Goal: Task Accomplishment & Management: Complete application form

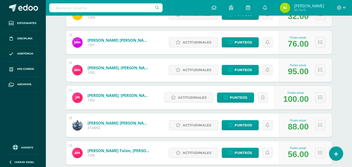
scroll to position [470, 0]
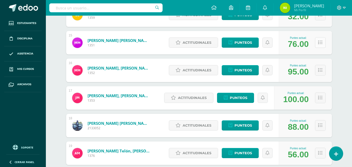
click at [323, 43] on button at bounding box center [320, 42] width 11 height 11
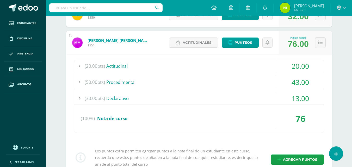
click at [79, 82] on div at bounding box center [79, 82] width 10 height 12
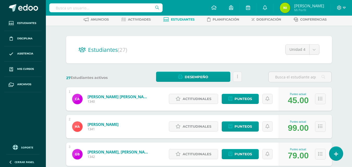
scroll to position [0, 0]
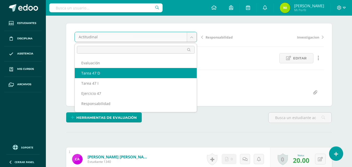
select select "/dashboard/teacher/grade-activity/85179/"
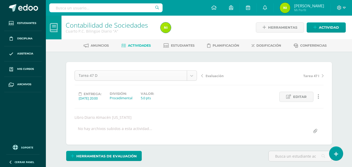
click at [193, 76] on body "Estudiantes Disciplina Asistencia Mis cursos Archivos Soporte Ayuda Reportar un…" at bounding box center [176, 106] width 352 height 212
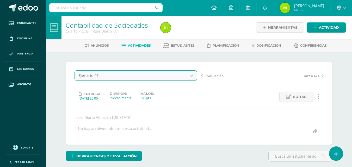
select select "/dashboard/teacher/grade-activity/85177/"
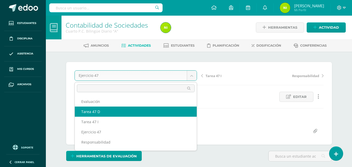
select select "/dashboard/teacher/grade-activity/85179/"
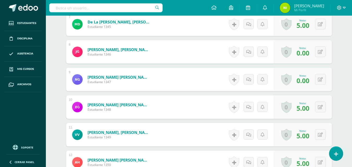
scroll to position [340, 0]
click at [321, 51] on icon at bounding box center [320, 52] width 5 height 4
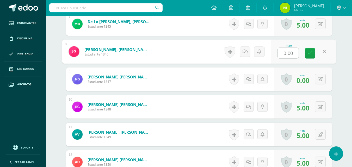
type input "5"
click at [308, 55] on link at bounding box center [310, 53] width 10 height 10
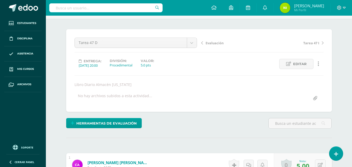
scroll to position [0, 0]
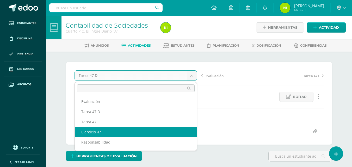
select select "/dashboard/teacher/grade-activity/85177/"
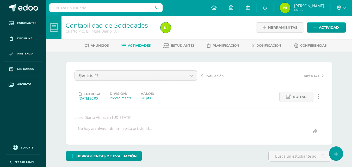
drag, startPoint x: 139, startPoint y: 130, endPoint x: 202, endPoint y: 148, distance: 65.6
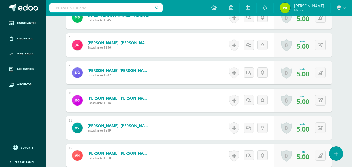
scroll to position [338, 0]
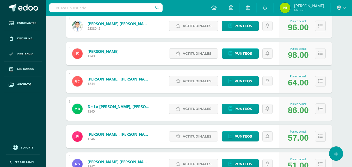
scroll to position [183, 0]
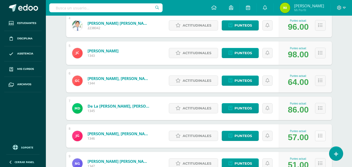
click at [320, 136] on icon at bounding box center [321, 136] width 4 height 4
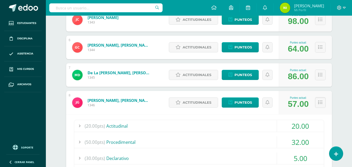
scroll to position [235, 0]
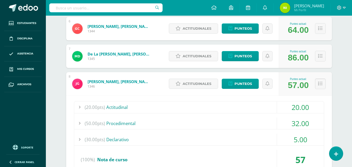
click at [79, 118] on div at bounding box center [79, 124] width 10 height 12
click at [80, 118] on div at bounding box center [79, 124] width 10 height 12
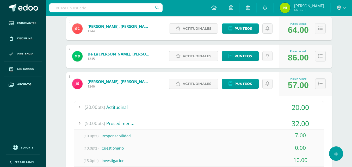
scroll to position [287, 0]
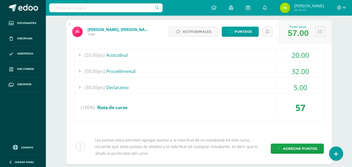
click at [80, 71] on div at bounding box center [79, 71] width 10 height 12
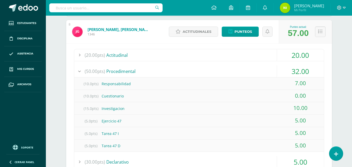
scroll to position [313, 0]
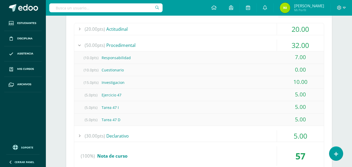
drag, startPoint x: 273, startPoint y: 112, endPoint x: 352, endPoint y: 82, distance: 84.4
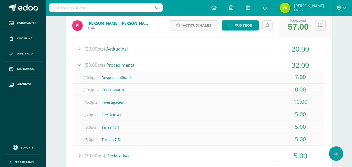
scroll to position [235, 0]
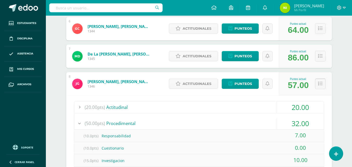
click at [322, 85] on icon at bounding box center [321, 84] width 4 height 4
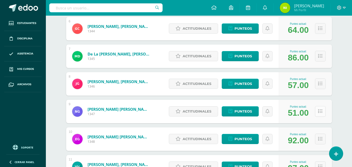
click at [320, 110] on icon at bounding box center [321, 111] width 4 height 4
click at [321, 111] on icon at bounding box center [321, 111] width 4 height 4
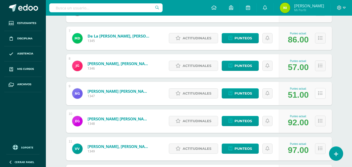
scroll to position [261, 0]
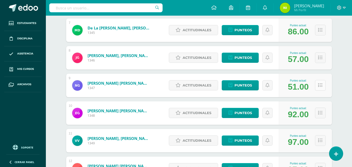
click at [320, 91] on button at bounding box center [320, 85] width 11 height 11
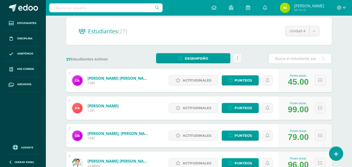
scroll to position [52, 0]
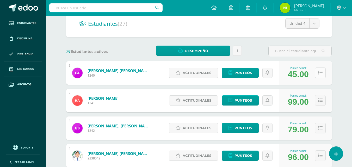
click at [318, 72] on button at bounding box center [320, 73] width 11 height 11
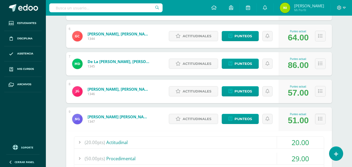
scroll to position [339, 0]
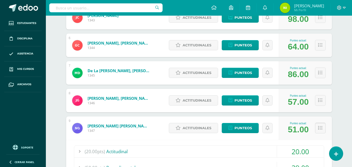
click at [322, 130] on icon at bounding box center [321, 128] width 4 height 4
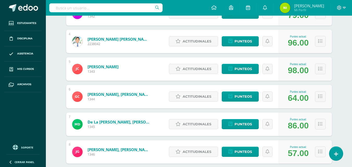
scroll to position [261, 0]
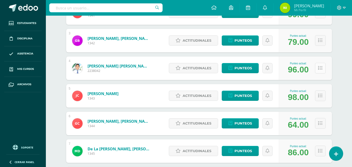
click at [319, 70] on icon at bounding box center [321, 68] width 4 height 4
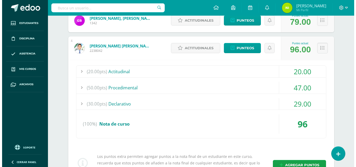
scroll to position [339, 0]
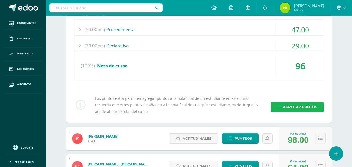
click at [292, 107] on span "Agregar puntos" at bounding box center [300, 107] width 34 height 10
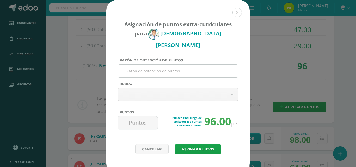
click at [172, 65] on input "Razón de obtención de puntos" at bounding box center [178, 71] width 116 height 13
paste input "Investigación en cálculo de impuesto"
type input "Investigación en cálculo de impuesto"
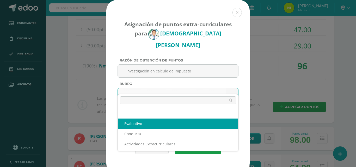
select select "1"
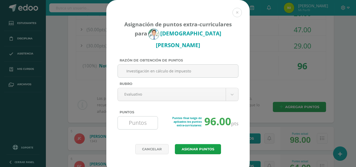
click at [139, 117] on input "Puntos" at bounding box center [138, 123] width 36 height 13
type input "3"
click at [189, 144] on button "Asignar puntos" at bounding box center [198, 149] width 46 height 10
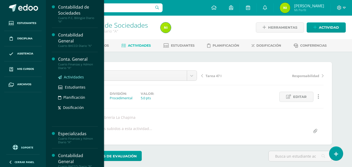
click at [69, 78] on span "Actividades" at bounding box center [74, 77] width 20 height 5
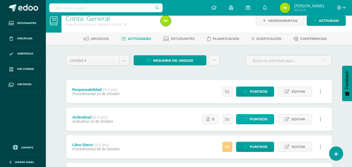
scroll to position [26, 0]
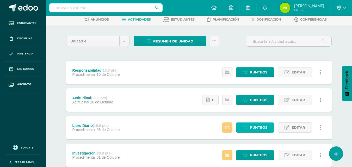
click at [261, 128] on span "Punteos" at bounding box center [258, 128] width 17 height 10
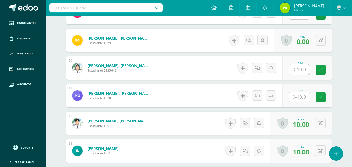
scroll to position [640, 0]
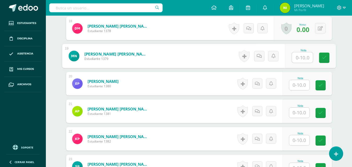
click at [293, 58] on input "text" at bounding box center [302, 57] width 21 height 10
type input "10"
click at [326, 59] on icon at bounding box center [324, 58] width 5 height 4
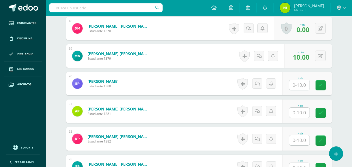
click at [300, 86] on input "text" at bounding box center [300, 85] width 20 height 10
type input "0"
click at [324, 86] on icon at bounding box center [324, 85] width 5 height 4
click at [297, 115] on input "text" at bounding box center [300, 113] width 20 height 10
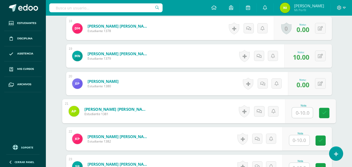
type input "0"
click at [324, 113] on icon at bounding box center [324, 113] width 5 height 4
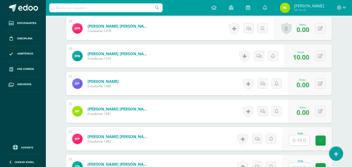
click at [295, 142] on input "text" at bounding box center [300, 140] width 20 height 10
type input "0"
click at [327, 142] on link at bounding box center [324, 141] width 10 height 10
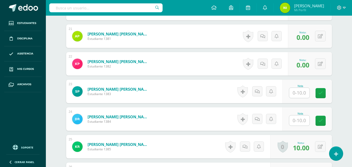
scroll to position [718, 0]
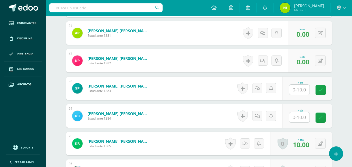
click at [299, 92] on input "text" at bounding box center [300, 90] width 20 height 10
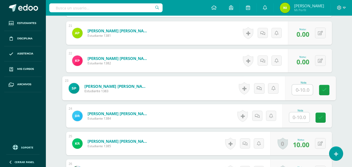
type input "0"
click at [326, 90] on icon at bounding box center [324, 90] width 5 height 4
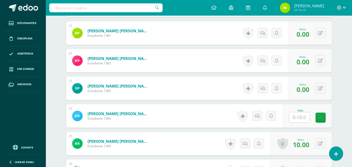
click at [299, 118] on input "text" at bounding box center [300, 117] width 20 height 10
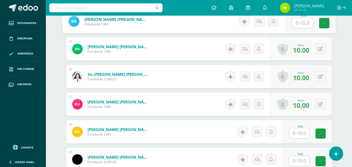
scroll to position [822, 0]
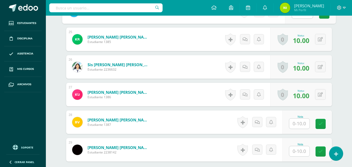
type input "0"
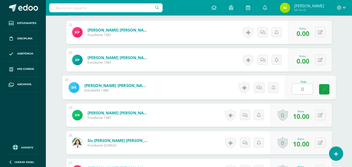
scroll to position [744, 0]
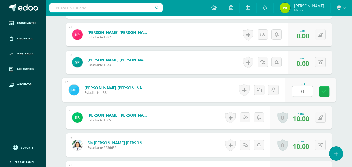
click at [320, 91] on link at bounding box center [324, 92] width 10 height 10
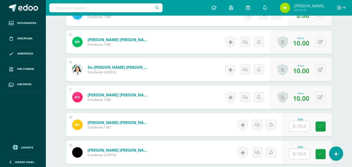
scroll to position [822, 0]
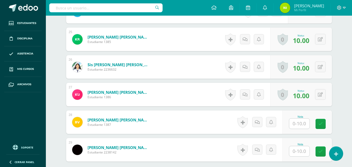
click at [300, 124] on input "text" at bounding box center [300, 124] width 20 height 10
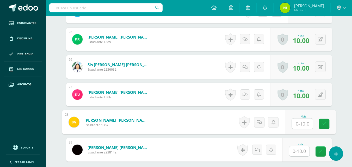
type input "0"
click at [324, 124] on icon at bounding box center [324, 124] width 5 height 4
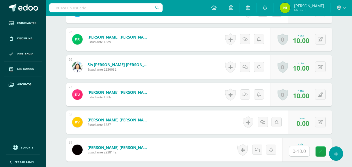
click at [300, 153] on input "text" at bounding box center [300, 151] width 20 height 10
type input "0"
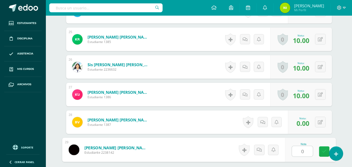
click at [327, 154] on link at bounding box center [324, 152] width 10 height 10
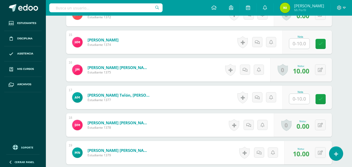
scroll to position [535, 0]
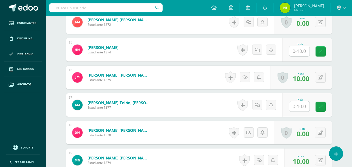
click at [299, 107] on input "text" at bounding box center [300, 106] width 20 height 10
click at [319, 107] on link at bounding box center [324, 107] width 10 height 10
type input "0.00"
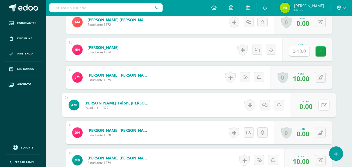
click at [321, 106] on button at bounding box center [324, 105] width 11 height 11
click at [312, 106] on icon at bounding box center [310, 107] width 5 height 4
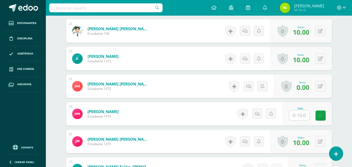
scroll to position [457, 0]
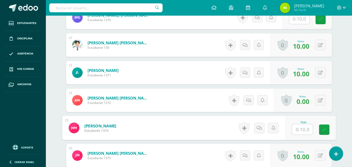
click at [298, 126] on input "text" at bounding box center [302, 129] width 21 height 10
type input "0"
click at [322, 130] on icon at bounding box center [324, 130] width 5 height 4
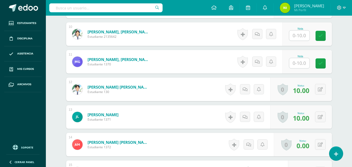
scroll to position [379, 0]
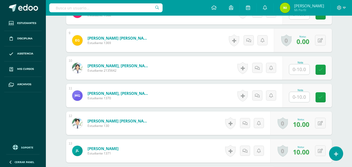
click at [303, 98] on input "text" at bounding box center [300, 97] width 20 height 10
type input "0"
click at [324, 99] on icon at bounding box center [324, 97] width 5 height 4
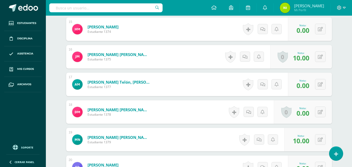
scroll to position [561, 0]
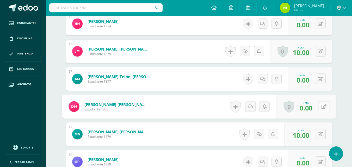
click at [321, 106] on button at bounding box center [324, 106] width 11 height 11
type input "10"
click at [313, 112] on link at bounding box center [310, 108] width 10 height 10
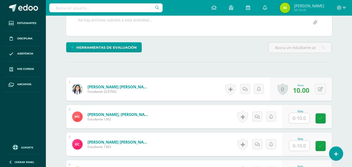
scroll to position [118, 0]
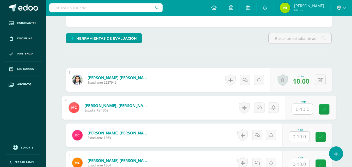
click at [301, 108] on input "text" at bounding box center [302, 109] width 21 height 10
type input "10"
click at [323, 108] on icon at bounding box center [324, 109] width 5 height 4
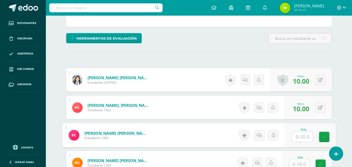
click at [295, 134] on input "text" at bounding box center [302, 137] width 21 height 10
type input "10"
click at [325, 140] on link at bounding box center [324, 137] width 10 height 10
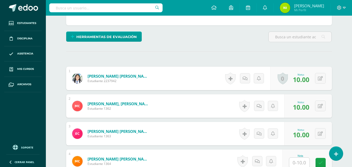
scroll to position [144, 0]
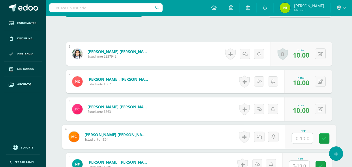
click at [300, 140] on input "text" at bounding box center [302, 138] width 21 height 10
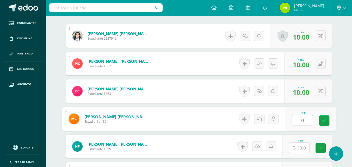
scroll to position [170, 0]
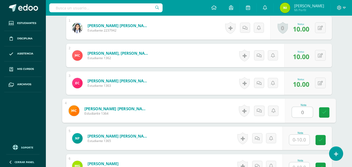
type input "0"
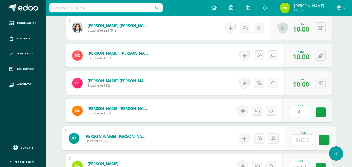
click at [298, 140] on input "text" at bounding box center [302, 140] width 21 height 10
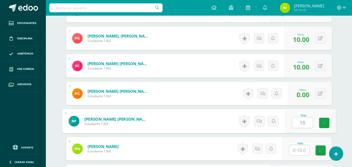
scroll to position [196, 0]
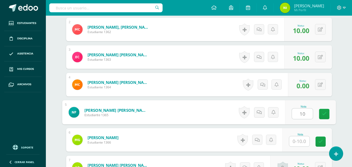
type input "10"
click at [296, 142] on input "text" at bounding box center [300, 141] width 20 height 10
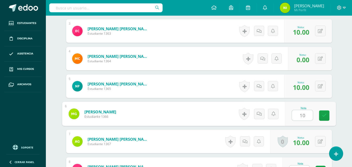
scroll to position [248, 0]
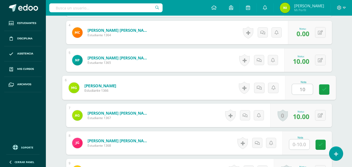
type input "10"
click at [296, 142] on input "text" at bounding box center [300, 145] width 20 height 10
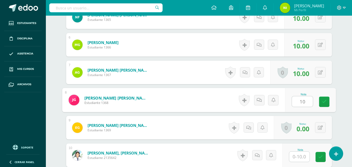
scroll to position [301, 0]
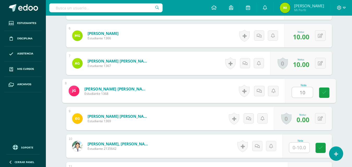
type input "10"
click at [297, 147] on input "text" at bounding box center [300, 148] width 20 height 10
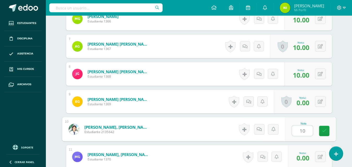
scroll to position [327, 0]
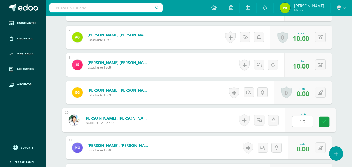
type input "10"
click at [298, 147] on span "0.00" at bounding box center [303, 149] width 13 height 9
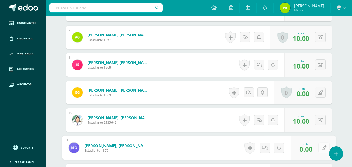
click at [322, 145] on button at bounding box center [324, 147] width 11 height 11
type input "10"
click at [312, 151] on icon at bounding box center [310, 149] width 5 height 4
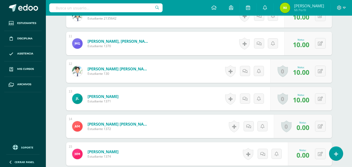
scroll to position [457, 0]
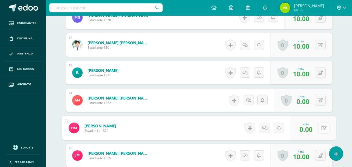
click at [320, 128] on button at bounding box center [324, 128] width 11 height 11
type input "10"
click at [313, 131] on link at bounding box center [310, 130] width 10 height 10
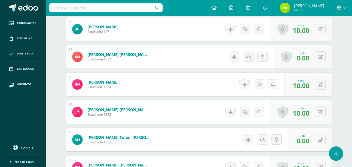
scroll to position [535, 0]
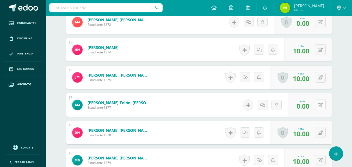
click at [320, 106] on button at bounding box center [320, 105] width 11 height 11
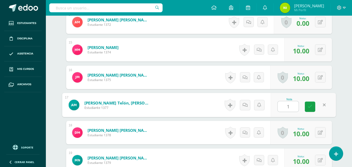
type input "10"
click at [312, 105] on icon at bounding box center [310, 107] width 5 height 4
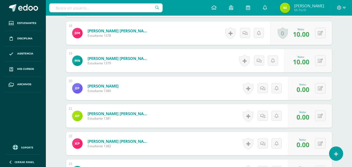
scroll to position [640, 0]
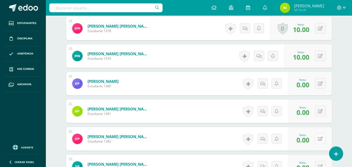
click at [321, 138] on button at bounding box center [320, 139] width 11 height 11
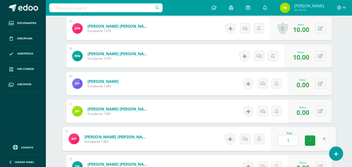
type input "10"
click at [312, 142] on icon at bounding box center [310, 141] width 5 height 4
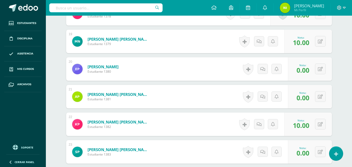
scroll to position [666, 0]
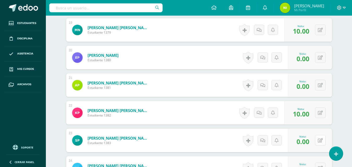
click at [323, 144] on button at bounding box center [320, 140] width 11 height 11
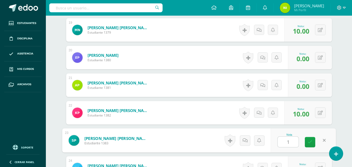
type input "10"
click at [311, 143] on icon at bounding box center [310, 142] width 5 height 4
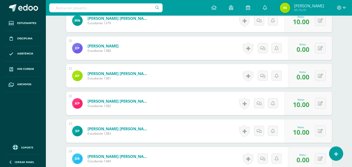
scroll to position [692, 0]
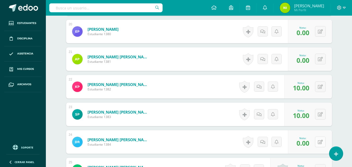
click at [322, 143] on icon at bounding box center [320, 142] width 5 height 4
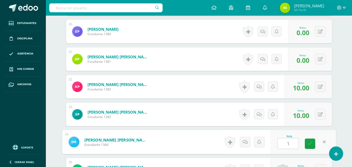
type input "10"
click at [311, 142] on icon at bounding box center [310, 144] width 5 height 4
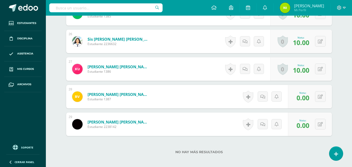
scroll to position [848, 0]
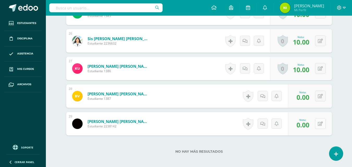
click at [315, 128] on div "0 Logros Logros obtenidos Aún no hay logros agregados Nota: 0.00" at bounding box center [310, 123] width 44 height 23
click at [322, 124] on icon at bounding box center [324, 124] width 5 height 4
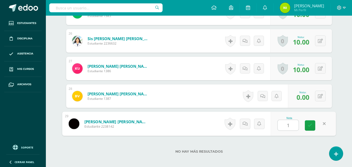
type input "10"
click at [308, 127] on icon at bounding box center [310, 125] width 5 height 4
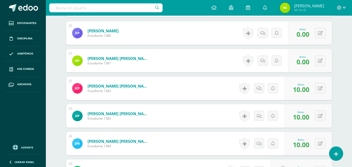
scroll to position [666, 0]
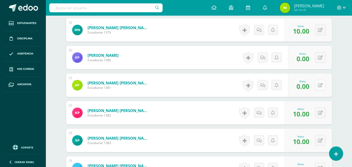
click at [320, 86] on button at bounding box center [320, 85] width 11 height 11
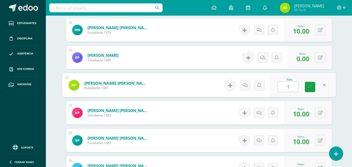
type input "10"
click at [314, 85] on link at bounding box center [310, 87] width 10 height 10
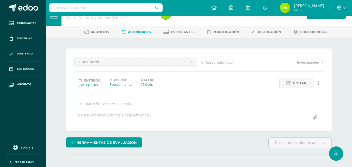
scroll to position [0, 0]
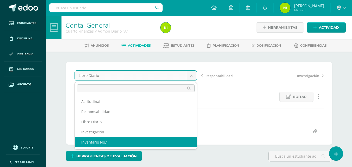
select select "/dashboard/teacher/grade-activity/84281/"
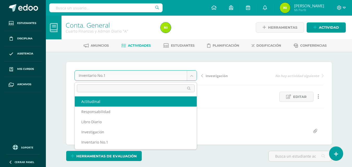
select select "/dashboard/teacher/grade-activity/84279/"
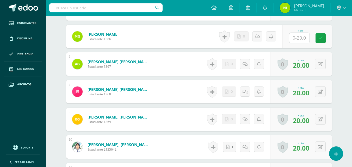
scroll to position [262, 0]
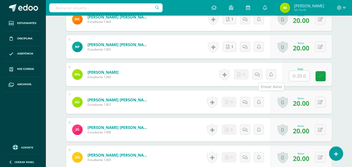
click at [300, 78] on input "text" at bounding box center [300, 76] width 20 height 10
type input "0"
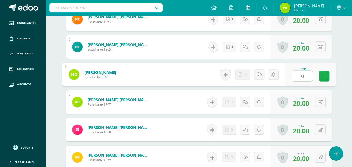
click at [325, 76] on icon at bounding box center [324, 76] width 5 height 4
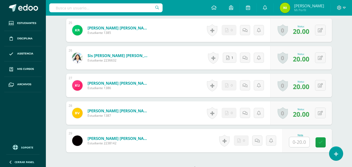
scroll to position [877, 0]
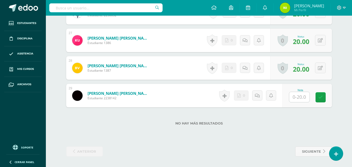
click at [302, 97] on input "text" at bounding box center [300, 97] width 20 height 10
type input "0"
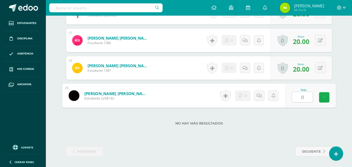
click at [321, 98] on link at bounding box center [324, 97] width 10 height 10
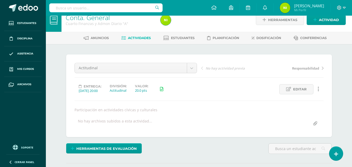
scroll to position [0, 0]
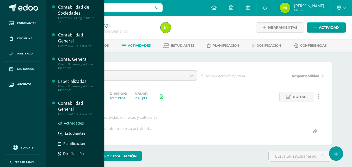
click at [77, 123] on span "Actividades" at bounding box center [74, 123] width 20 height 5
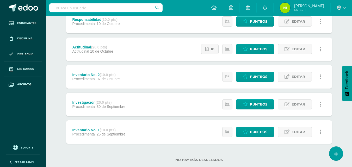
scroll to position [78, 0]
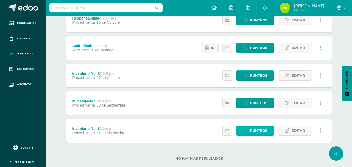
click at [252, 132] on span "Punteos" at bounding box center [258, 131] width 17 height 10
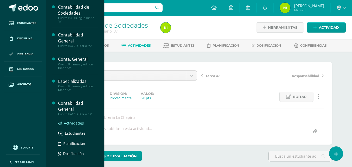
click at [78, 123] on span "Actividades" at bounding box center [74, 123] width 20 height 5
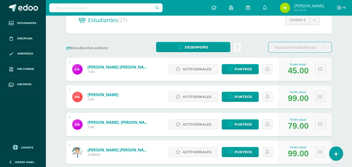
scroll to position [78, 0]
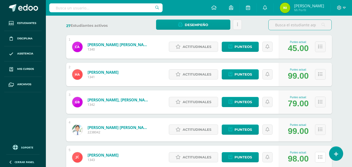
click at [321, 157] on icon at bounding box center [321, 157] width 4 height 4
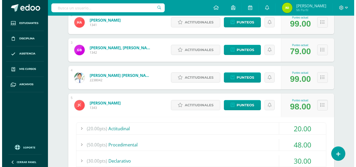
scroll to position [235, 0]
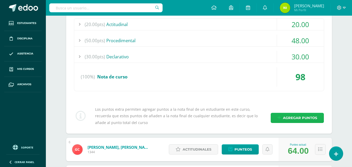
click at [312, 118] on span "Agregar puntos" at bounding box center [300, 118] width 34 height 10
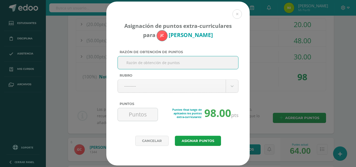
paste input "Investigación en cálculo de impuesto"
type input "Investigación en cálculo de impuesto"
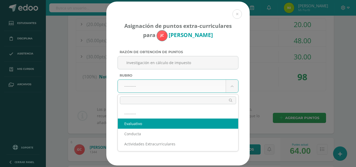
select select "1"
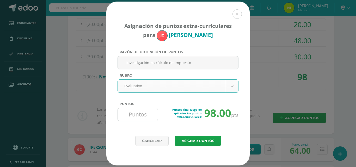
click at [146, 116] on input "Puntos" at bounding box center [138, 114] width 36 height 13
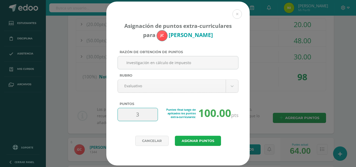
type input "3"
click at [184, 140] on button "Asignar puntos" at bounding box center [198, 141] width 46 height 10
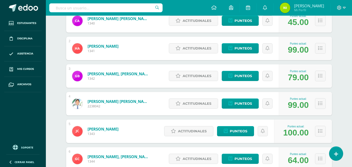
scroll to position [287, 0]
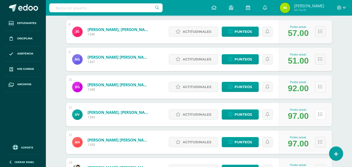
click at [320, 116] on icon at bounding box center [321, 114] width 4 height 4
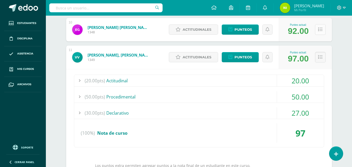
scroll to position [365, 0]
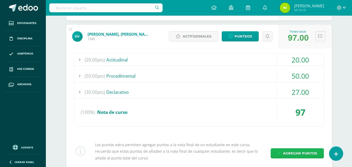
click at [298, 153] on span "Agregar puntos" at bounding box center [300, 154] width 34 height 10
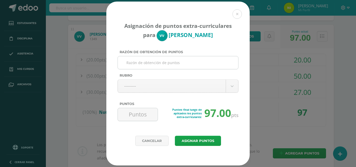
click at [156, 64] on input "Razón de obtención de puntos" at bounding box center [178, 62] width 116 height 13
drag, startPoint x: 167, startPoint y: 62, endPoint x: 98, endPoint y: 62, distance: 68.9
click at [98, 62] on div "Asignación de puntos extra-curriculares para [PERSON_NAME] Razón de obtención d…" at bounding box center [178, 84] width 352 height 164
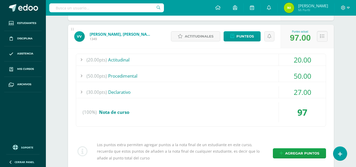
type input "entre 9,600 y 11,000"
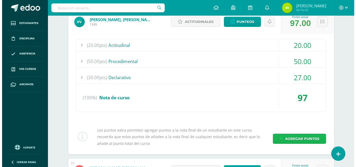
scroll to position [391, 0]
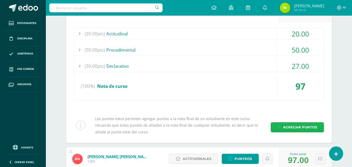
click at [284, 127] on span "Agregar puntos" at bounding box center [300, 128] width 34 height 10
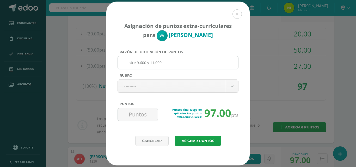
paste input "Investigación en cálculo de impuesto"
type input "Investigación en cálculo de impuesto"
click at [187, 85] on body "Asignación de puntos extra-curriculares para [PERSON_NAME] Razón de obtención d…" at bounding box center [178, 115] width 356 height 1012
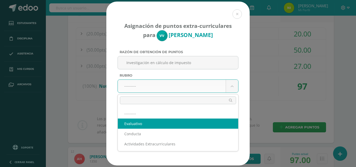
select select "1"
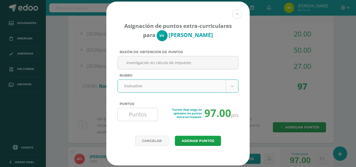
click at [149, 118] on input "Puntos" at bounding box center [138, 114] width 36 height 13
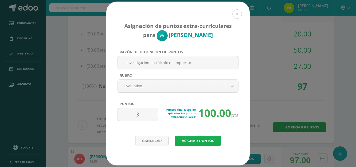
type input "3"
click at [188, 139] on button "Asignar puntos" at bounding box center [198, 141] width 46 height 10
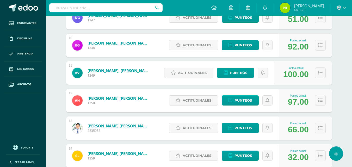
scroll to position [330, 0]
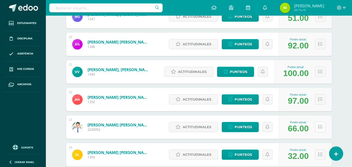
click at [320, 127] on icon at bounding box center [321, 127] width 4 height 4
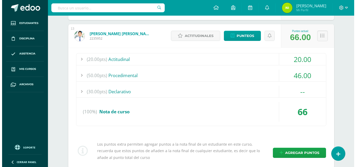
scroll to position [434, 0]
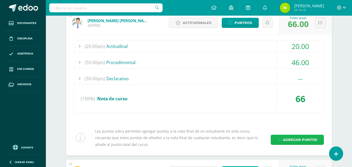
click at [298, 140] on span "Agregar puntos" at bounding box center [300, 140] width 34 height 10
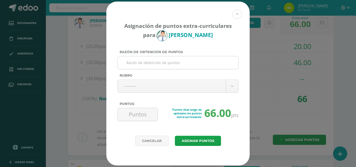
paste input "Investigación en cálculo de impuesto"
type input "Investigación en cálculo de impuesto"
click at [189, 85] on body "Asignación de puntos extra-curriculares para [PERSON_NAME] Razón de obtención d…" at bounding box center [178, 72] width 356 height 1012
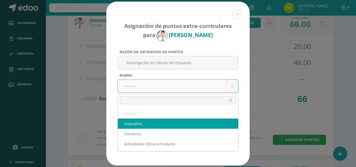
select select "1"
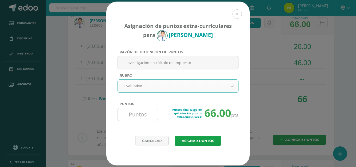
click at [143, 117] on input "Puntos" at bounding box center [138, 114] width 36 height 13
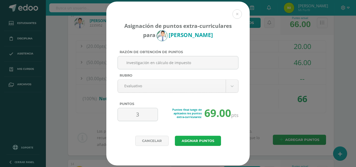
type input "3"
click at [193, 141] on button "Asignar puntos" at bounding box center [198, 141] width 46 height 10
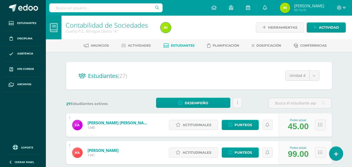
scroll to position [252, 0]
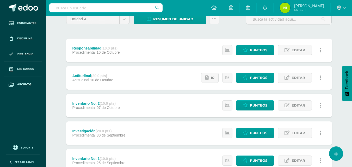
scroll to position [36, 0]
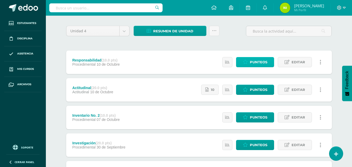
click at [270, 62] on link "Punteos" at bounding box center [255, 62] width 38 height 10
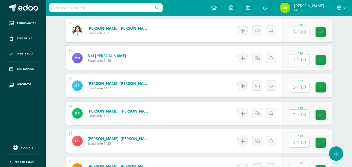
scroll to position [444, 0]
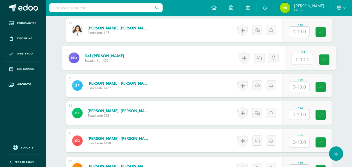
click at [300, 59] on input "text" at bounding box center [302, 59] width 21 height 10
type input "10"
click at [323, 60] on icon at bounding box center [324, 59] width 5 height 4
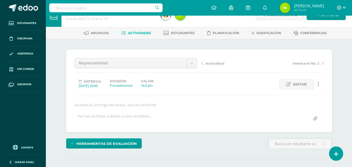
scroll to position [0, 0]
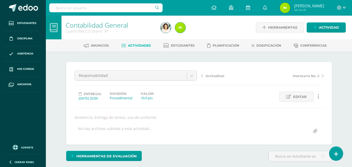
click at [134, 44] on span "Actividades" at bounding box center [139, 46] width 23 height 4
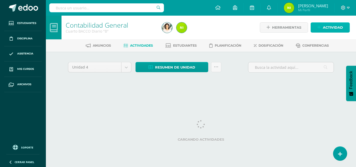
click at [331, 27] on span "Actividad" at bounding box center [333, 28] width 20 height 10
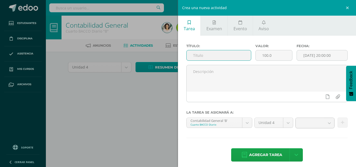
click at [224, 55] on input "text" at bounding box center [219, 55] width 64 height 10
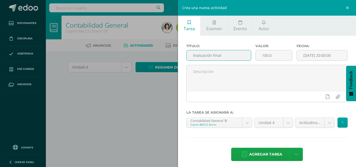
type input "Evaluación Final"
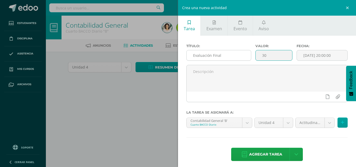
type input "30"
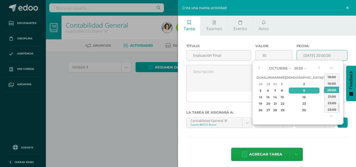
click at [324, 90] on div "10" at bounding box center [326, 91] width 5 height 6
type input "2025-10-10 20:00"
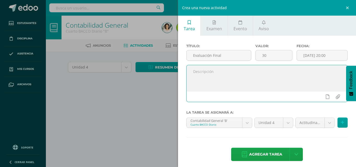
click at [236, 75] on textarea at bounding box center [267, 78] width 161 height 26
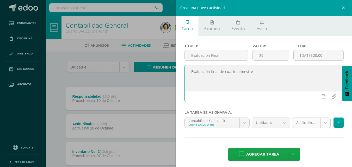
type textarea "Evaluación final de cuarto bimestre"
click at [324, 124] on body "Estudiantes Disciplina Asistencia Mis cursos Archivos Soporte Ayuda Reportar un…" at bounding box center [176, 128] width 352 height 256
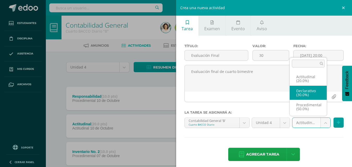
select select "84273"
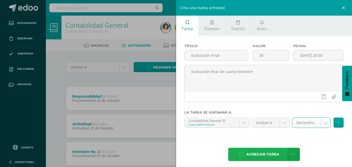
click at [262, 154] on span "Agregar tarea" at bounding box center [263, 154] width 33 height 13
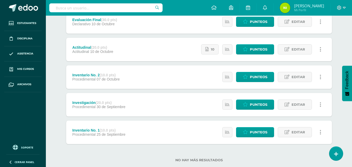
scroll to position [78, 0]
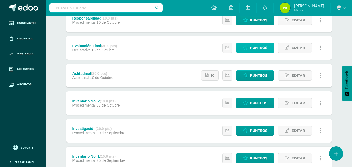
click at [266, 49] on span "Punteos" at bounding box center [258, 48] width 17 height 10
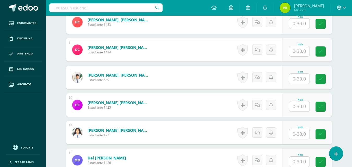
scroll to position [366, 0]
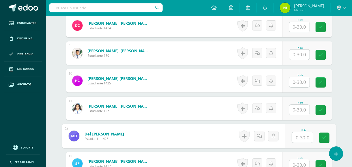
click at [295, 137] on input "text" at bounding box center [302, 138] width 21 height 10
type input "17"
click at [324, 139] on icon at bounding box center [324, 138] width 5 height 4
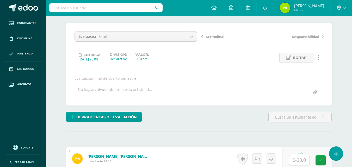
scroll to position [0, 0]
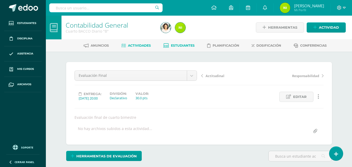
click at [190, 46] on span "Estudiantes" at bounding box center [183, 46] width 24 height 4
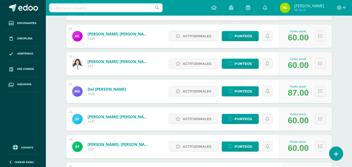
scroll to position [356, 0]
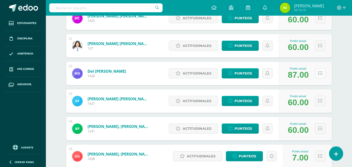
click at [321, 74] on icon at bounding box center [321, 73] width 4 height 4
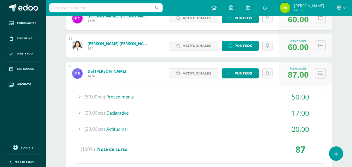
click at [321, 74] on icon at bounding box center [321, 73] width 4 height 4
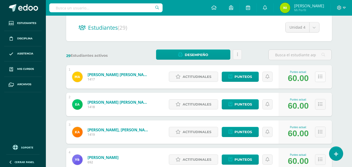
scroll to position [0, 0]
